Goal: Navigation & Orientation: Find specific page/section

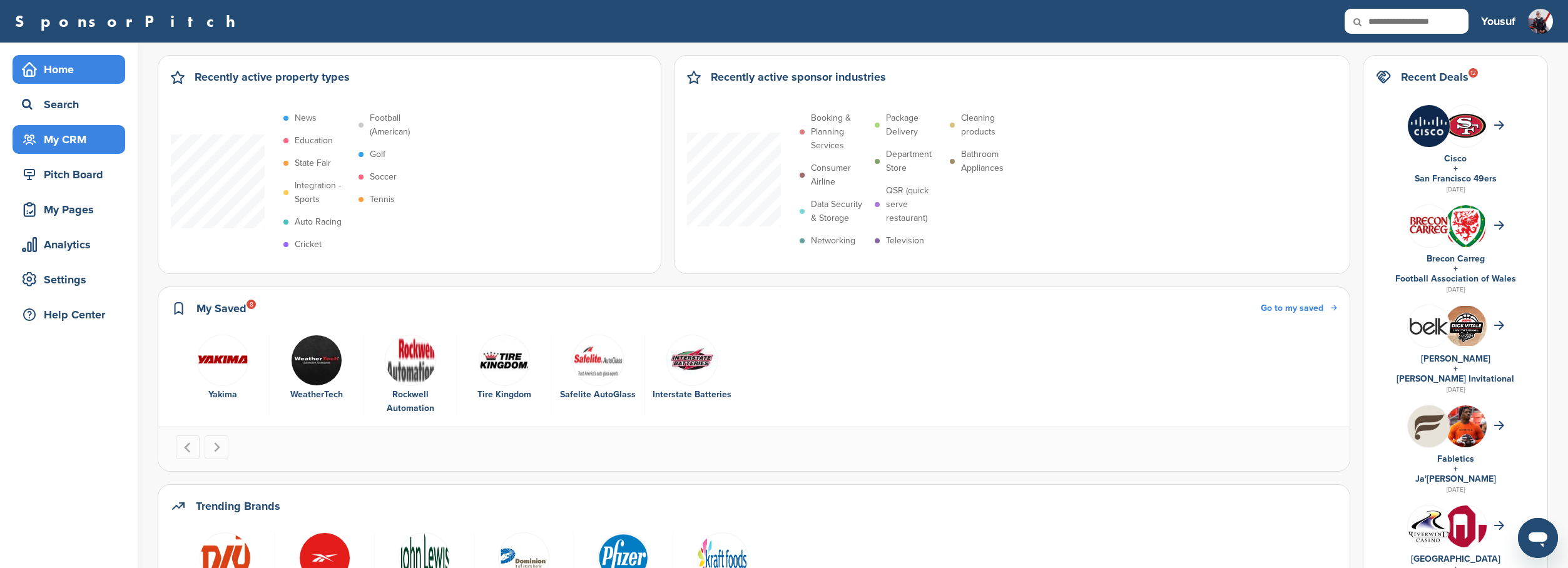
click at [71, 147] on div "My CRM" at bounding box center [72, 140] width 106 height 23
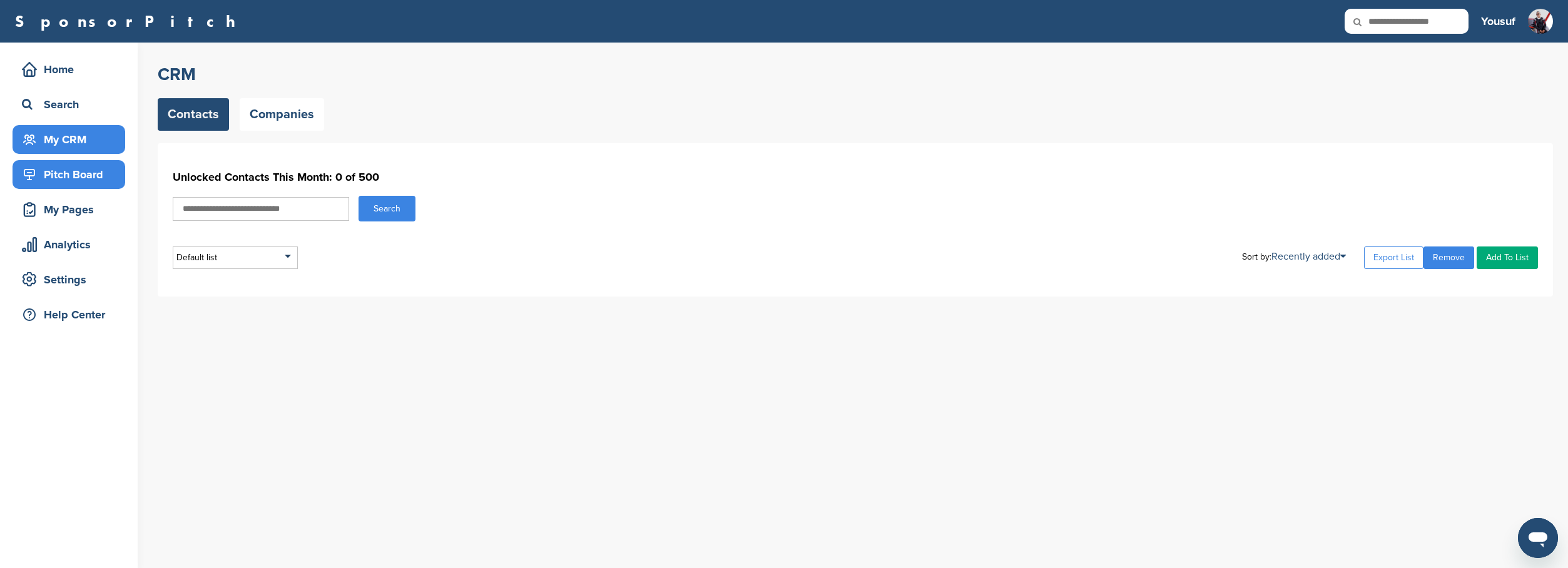
click at [77, 170] on div "Pitch Board" at bounding box center [72, 174] width 106 height 23
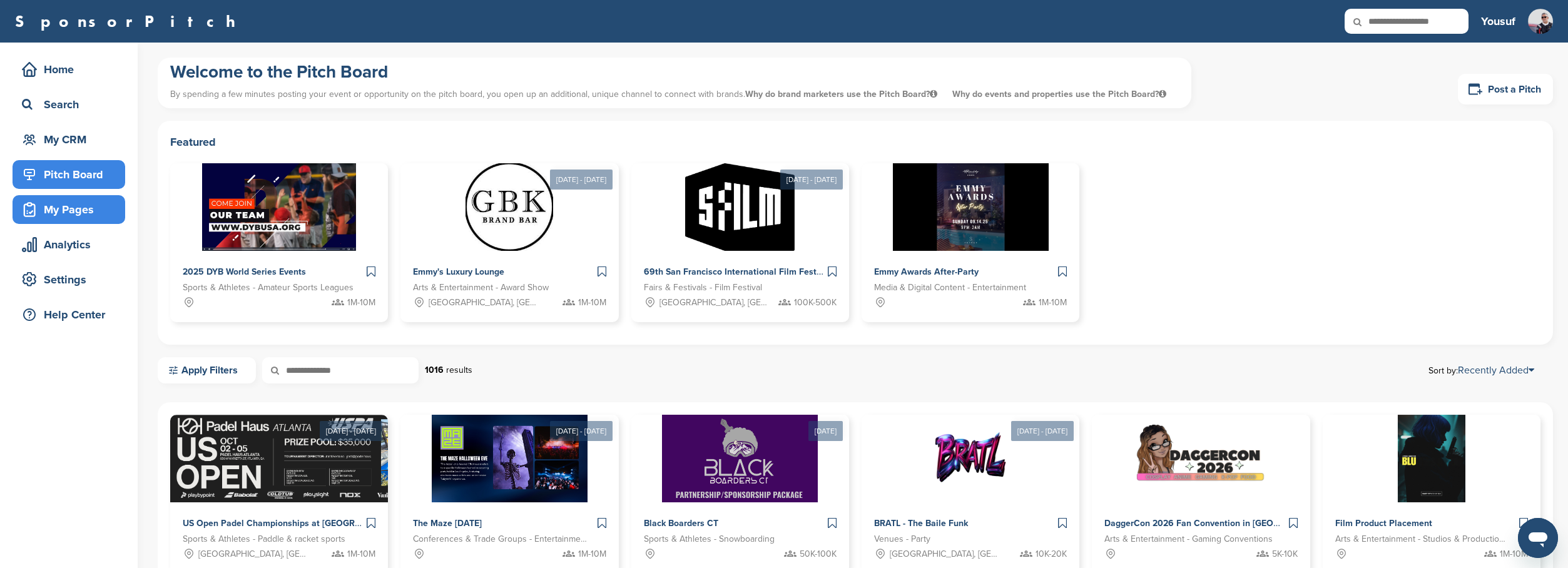
click at [77, 217] on div "My Pages" at bounding box center [72, 209] width 106 height 23
